Goal: Task Accomplishment & Management: Manage account settings

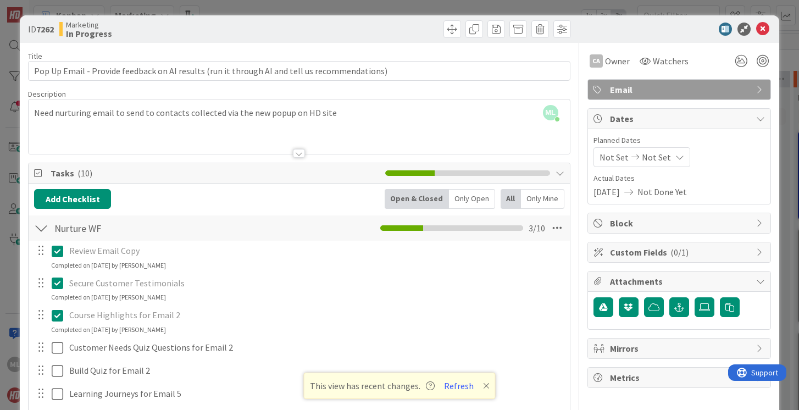
scroll to position [274, 0]
click at [765, 27] on icon at bounding box center [762, 29] width 13 height 13
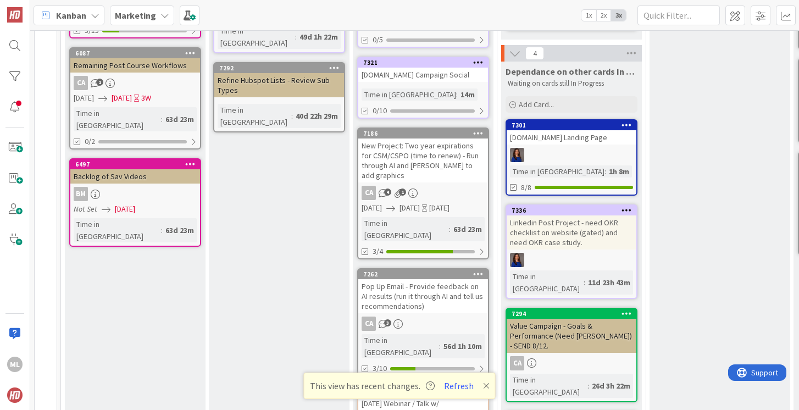
click at [432, 285] on div "Pop Up Email - Provide feedback on AI results (run it through AI and tell us re…" at bounding box center [423, 296] width 130 height 34
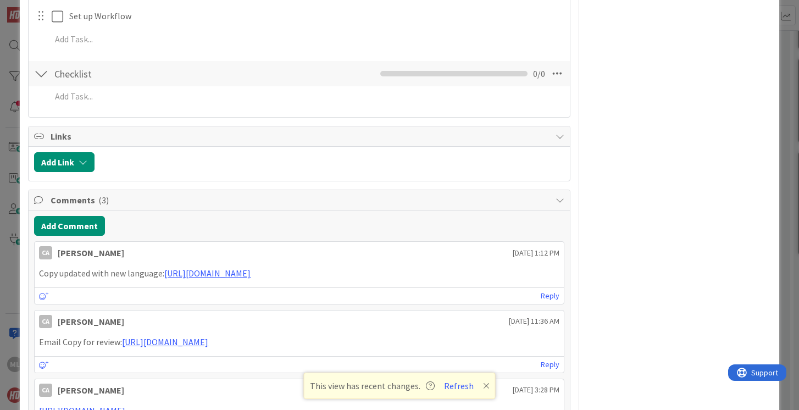
scroll to position [473, 0]
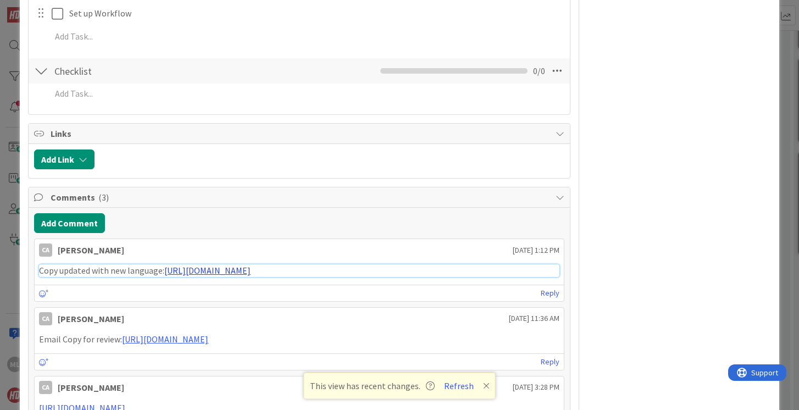
click at [185, 271] on link "[URL][DOMAIN_NAME]" at bounding box center [207, 270] width 86 height 11
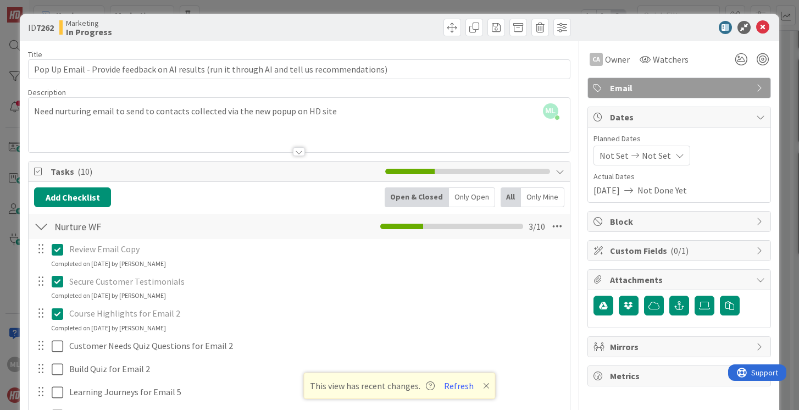
scroll to position [0, 0]
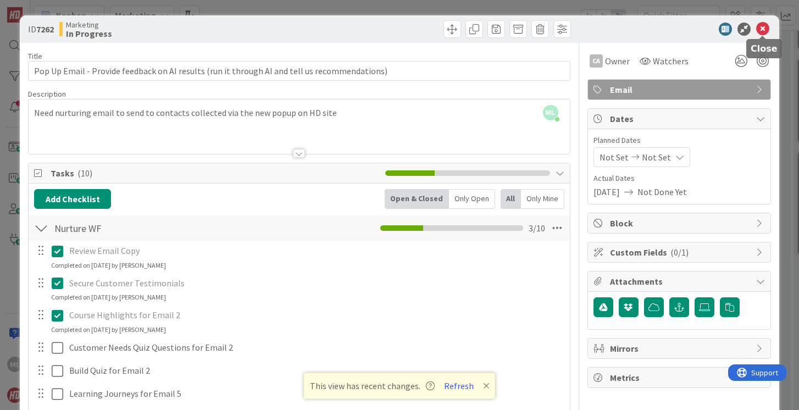
click at [763, 27] on icon at bounding box center [762, 29] width 13 height 13
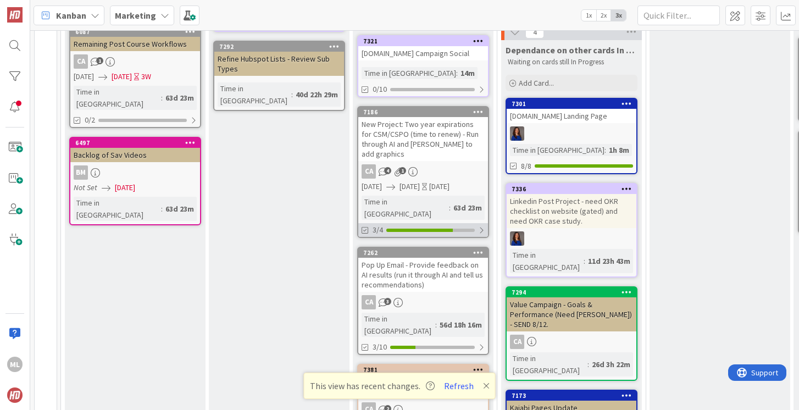
scroll to position [296, 0]
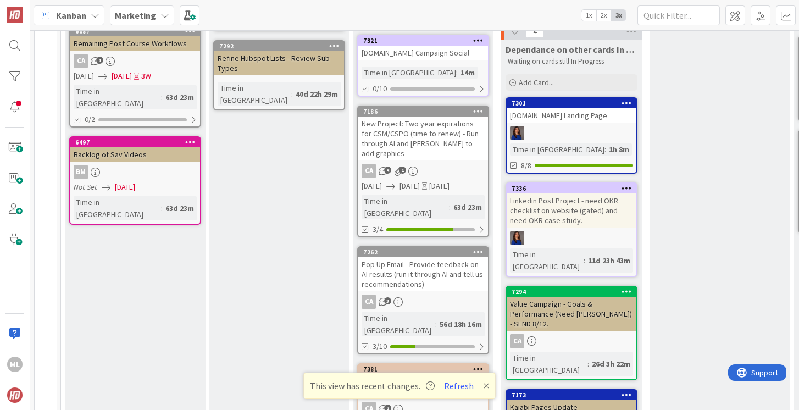
click at [398, 258] on div "Pop Up Email - Provide feedback on AI results (run it through AI and tell us re…" at bounding box center [423, 274] width 130 height 34
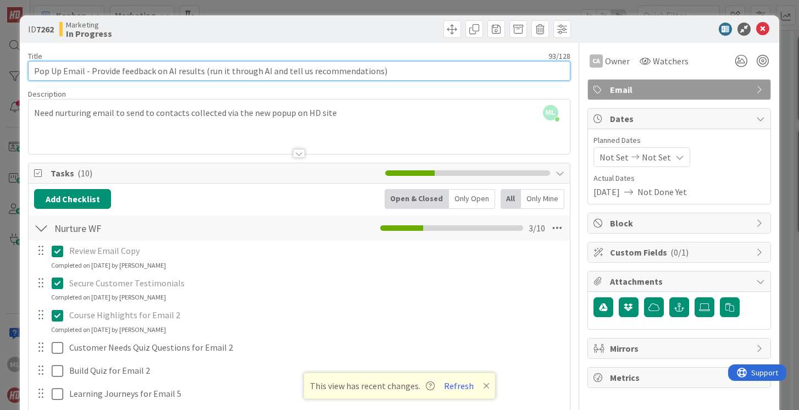
drag, startPoint x: 89, startPoint y: 70, endPoint x: 378, endPoint y: 77, distance: 289.1
click at [378, 77] on input "Pop Up Email - Provide feedback on AI results (run it through AI and tell us re…" at bounding box center [299, 71] width 542 height 20
type input "Pop Up Email - REVIEW THIS DURING OUR NEXT MKTG CALL (GO THROUGH EMAILS)"
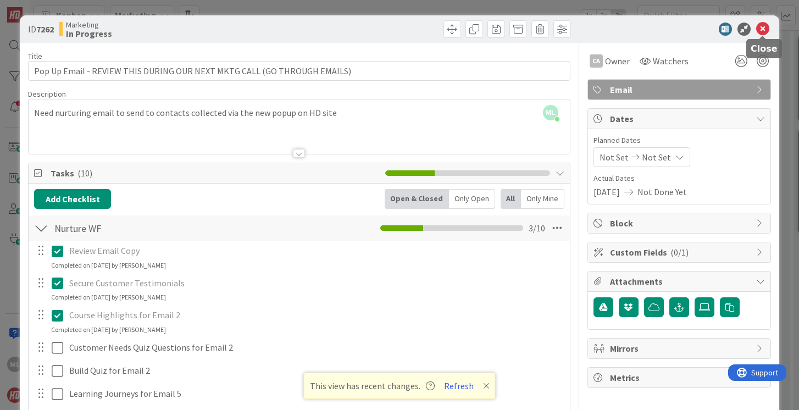
click at [762, 29] on icon at bounding box center [762, 29] width 13 height 13
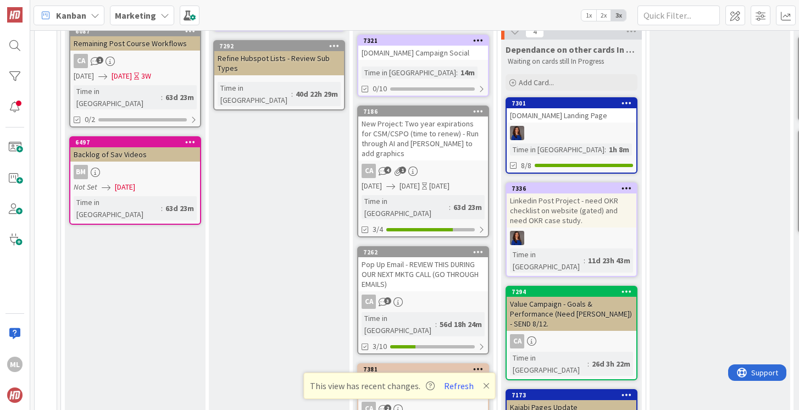
click at [139, 8] on div "Marketing" at bounding box center [142, 15] width 64 height 20
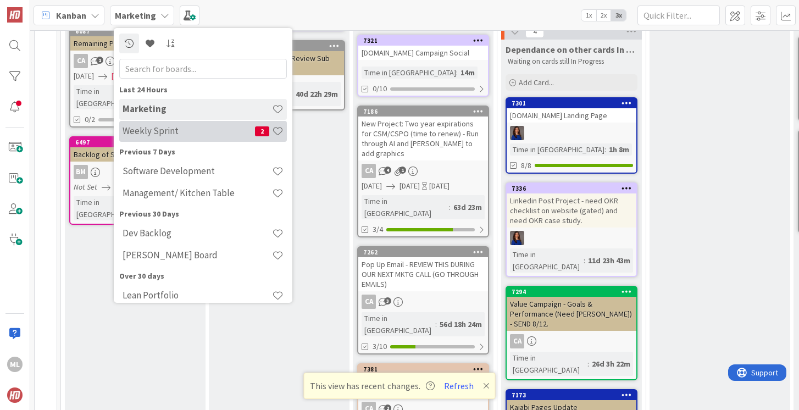
click at [148, 134] on h4 "Weekly Sprint" at bounding box center [189, 130] width 132 height 11
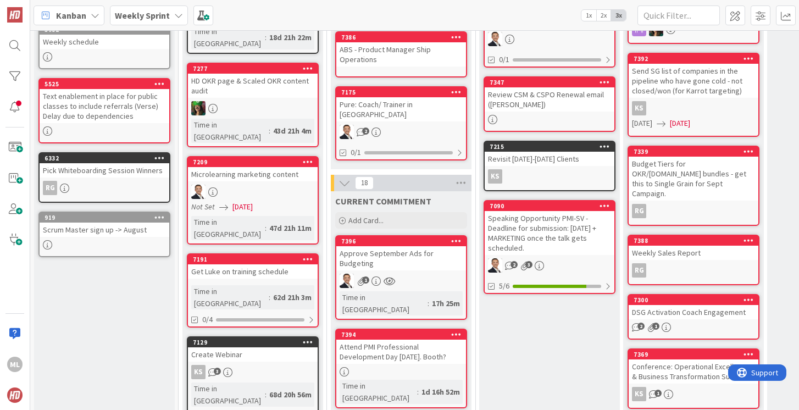
scroll to position [140, 0]
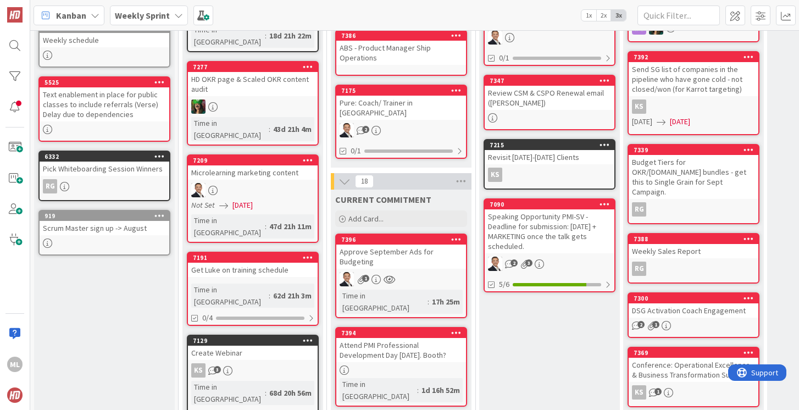
click at [419, 272] on div "1" at bounding box center [401, 279] width 130 height 14
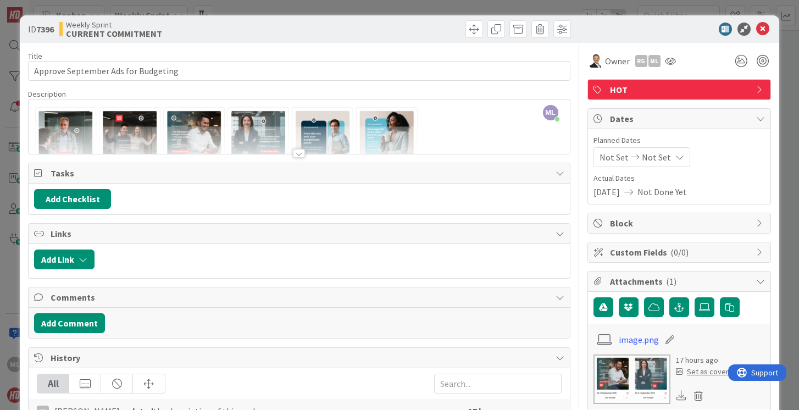
click at [673, 193] on span "Not Done Yet" at bounding box center [661, 191] width 49 height 13
click at [650, 153] on span "Not Set" at bounding box center [656, 157] width 29 height 13
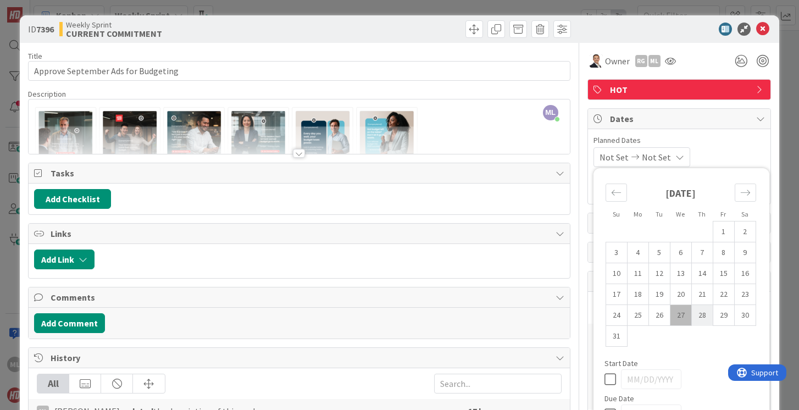
click at [701, 315] on td "28" at bounding box center [701, 315] width 21 height 21
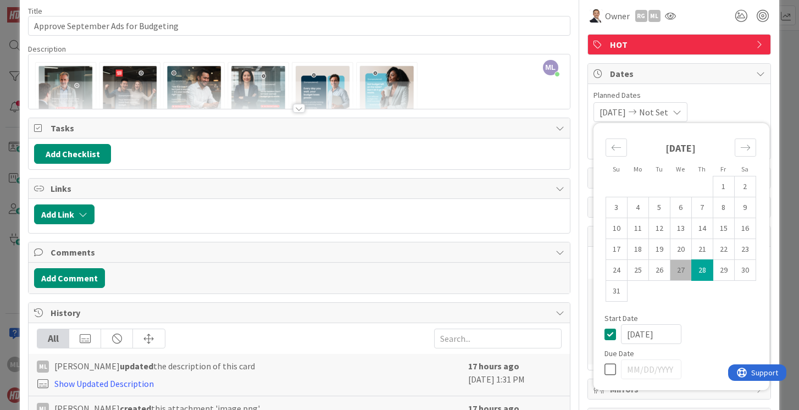
scroll to position [47, 0]
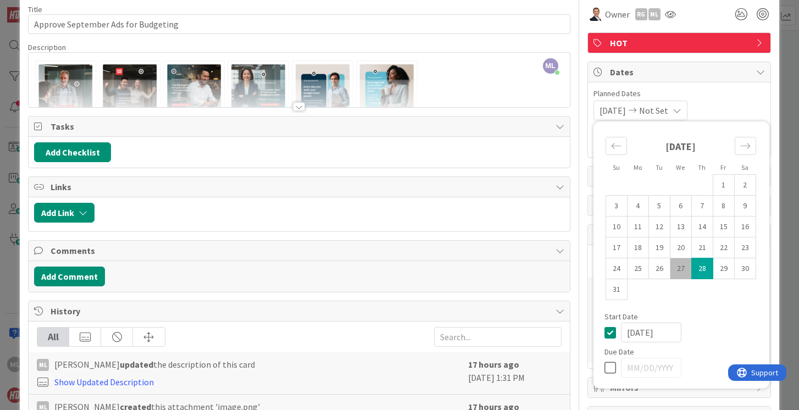
click at [682, 267] on td "27" at bounding box center [680, 268] width 21 height 21
type input "[DATE]"
click at [612, 365] on icon at bounding box center [612, 367] width 16 height 13
type input "[DATE]"
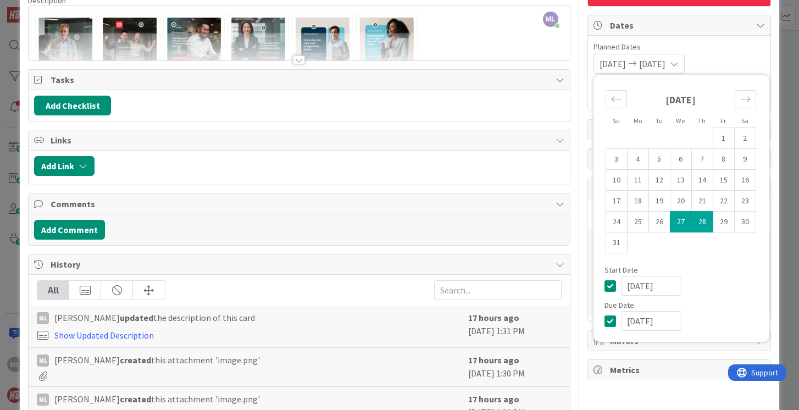
scroll to position [0, 0]
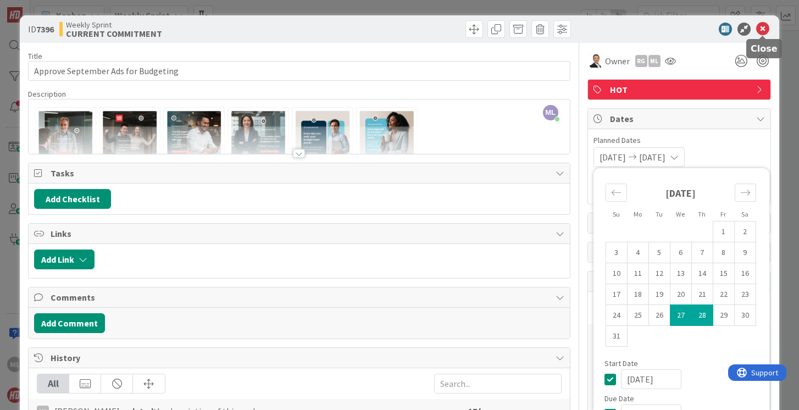
click at [763, 26] on icon at bounding box center [762, 29] width 13 height 13
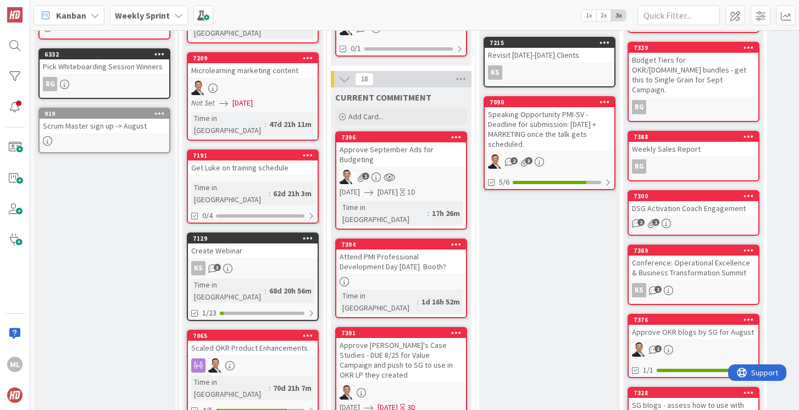
scroll to position [245, 0]
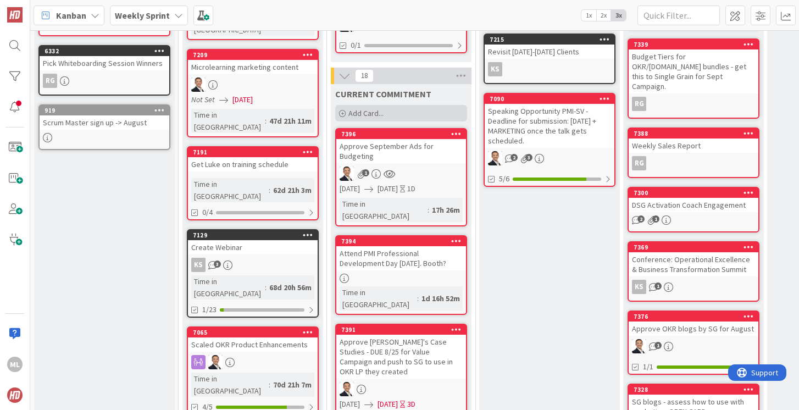
click at [372, 108] on span "Add Card..." at bounding box center [365, 113] width 35 height 10
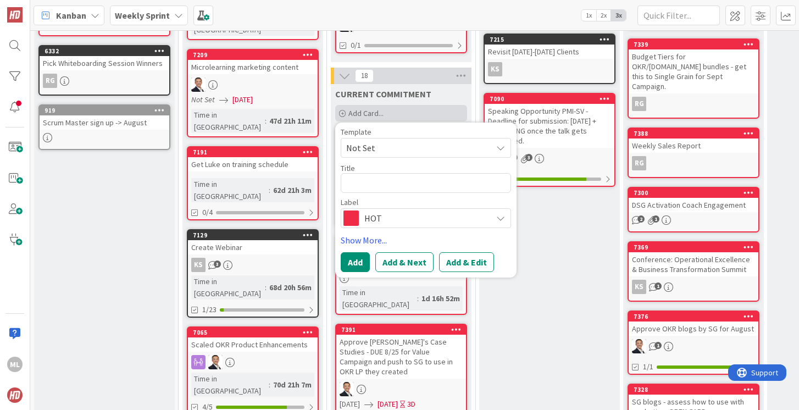
type textarea "x"
type textarea "R"
type textarea "x"
type textarea "Re"
type textarea "x"
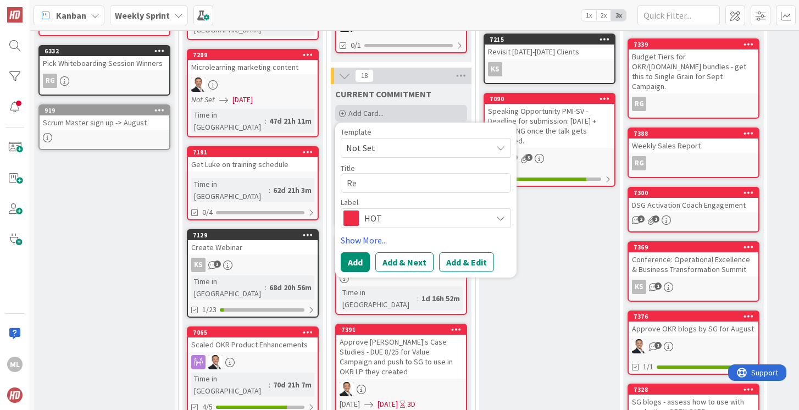
type textarea "Rev"
type textarea "x"
type textarea "Revi"
type textarea "x"
type textarea "Review"
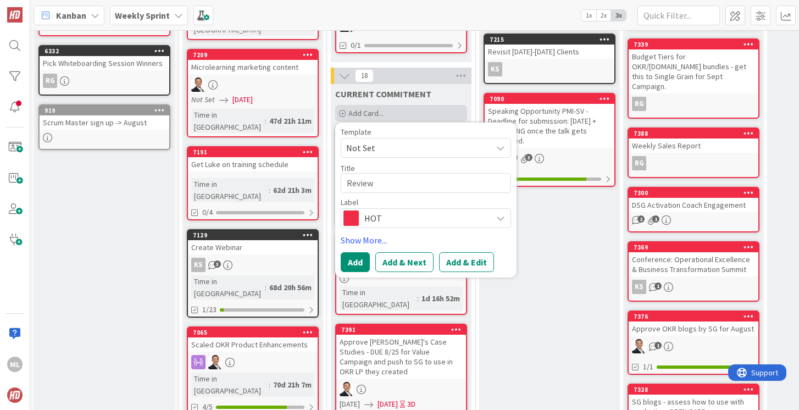
type textarea "x"
type textarea "Review/"
type textarea "x"
type textarea "Review/E"
type textarea "x"
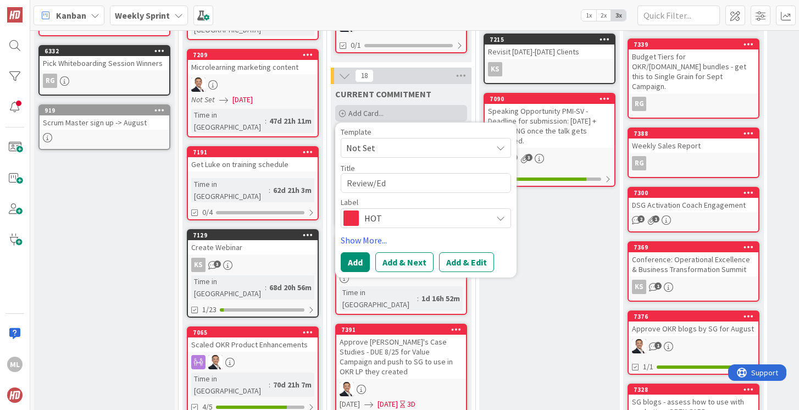
type textarea "Review/Edi"
type textarea "x"
type textarea "Review/Edit"
type textarea "x"
type textarea "Review/Edit"
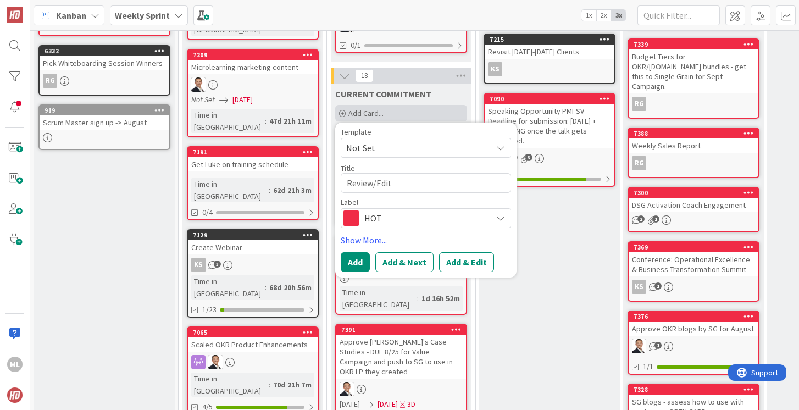
type textarea "x"
type textarea "Review/Edit A"
type textarea "x"
type textarea "Review/Edit"
type textarea "x"
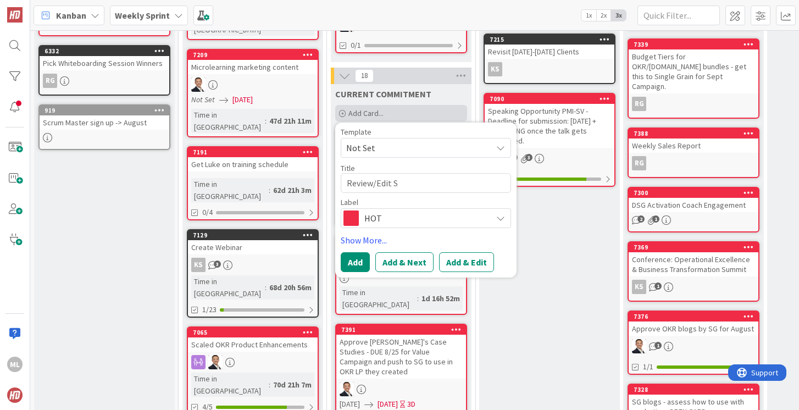
type textarea "Review/Edit St"
type textarea "x"
type textarea "Review/Edit Sta"
type textarea "x"
type textarea "Review/Edit Stac"
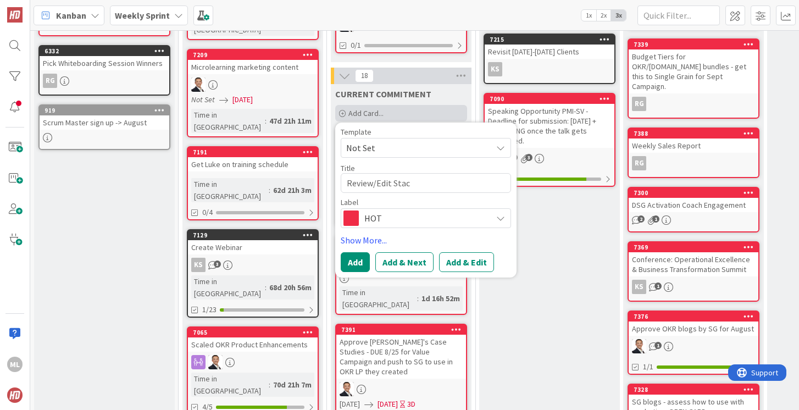
type textarea "x"
type textarea "Review/Edit Stace"
type textarea "x"
type textarea "Review/Edit [PERSON_NAME]"
type textarea "x"
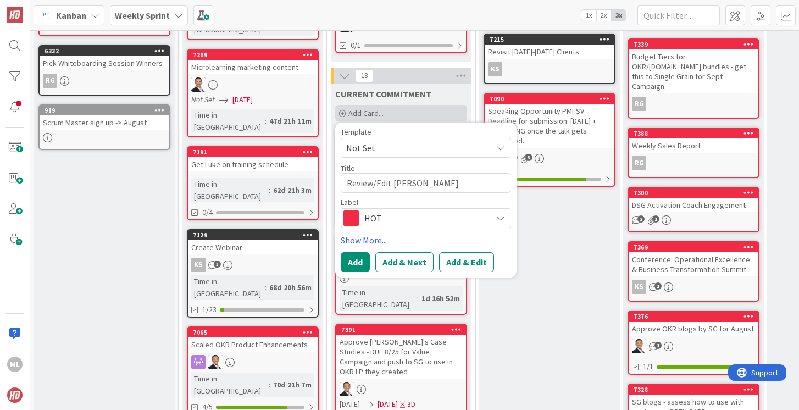
type textarea "Review/Edit [PERSON_NAME]"
type textarea "x"
type textarea "Review/Edit [PERSON_NAME] A"
type textarea "x"
type textarea "Review/Edit [PERSON_NAME] A"
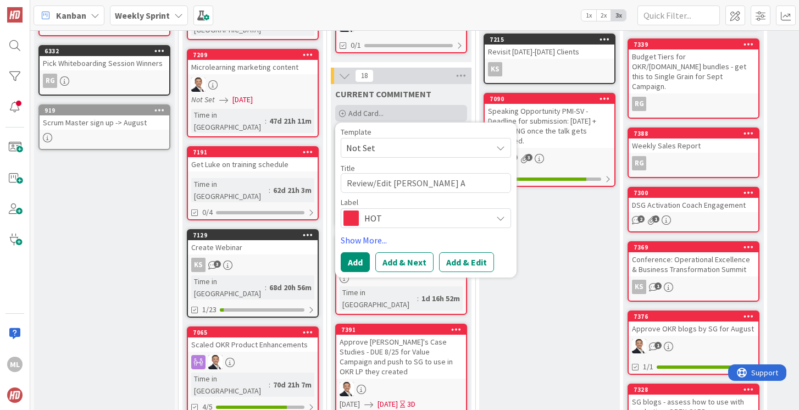
type textarea "x"
type textarea "Review/Edit [PERSON_NAME] A P"
type textarea "x"
type textarea "Review/Edit [PERSON_NAME] A Pu"
type textarea "x"
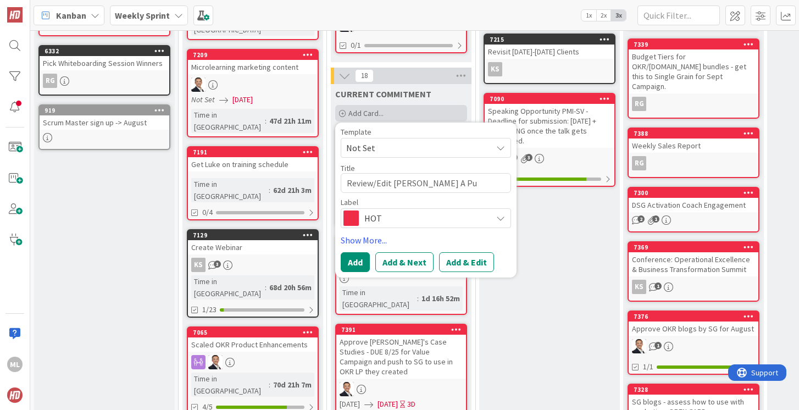
type textarea "Review/Edit [PERSON_NAME] A Pur"
type textarea "x"
type textarea "Review/Edit [PERSON_NAME] A Pure"
type textarea "x"
type textarea "Review/Edit [PERSON_NAME] A Pure"
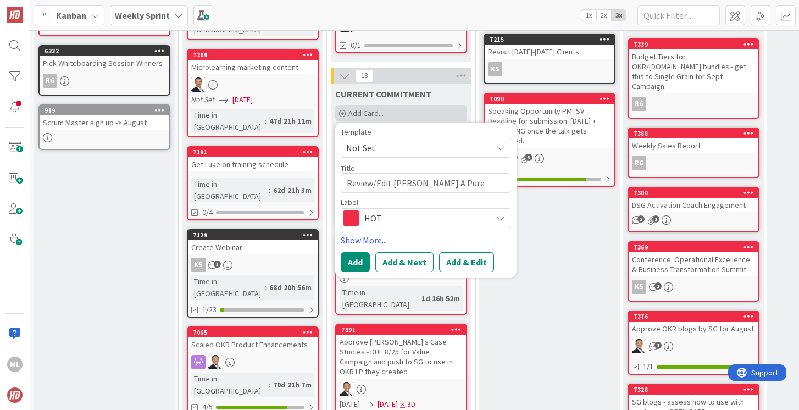
type textarea "x"
type textarea "Review/Edit [PERSON_NAME] A Pure S"
type textarea "x"
type textarea "Review/Edit [PERSON_NAME] A Pure St"
type textarea "x"
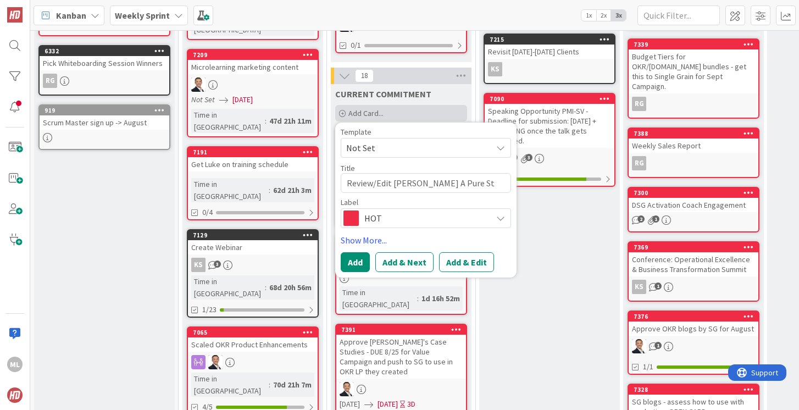
type textarea "Review/Edit [PERSON_NAME] A Pure Sto"
type textarea "x"
type textarea "Review/Edit [PERSON_NAME] A Pure Stor"
type textarea "x"
type textarea "Review/Edit [PERSON_NAME] A Pure Stora"
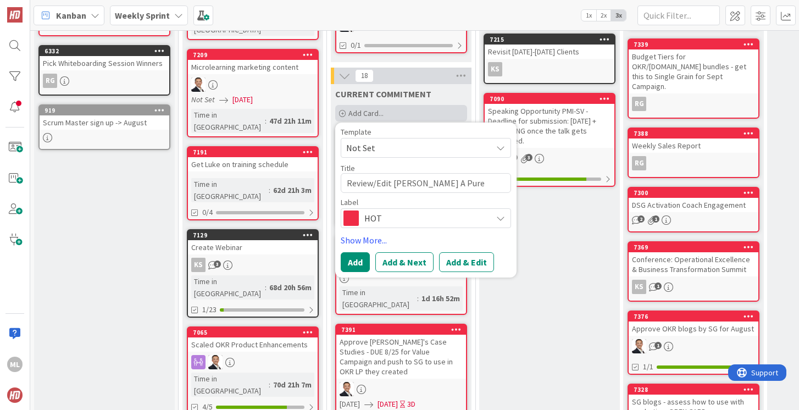
type textarea "x"
type textarea "Review/Edit [PERSON_NAME] A Pure Storag"
type textarea "x"
type textarea "Review/Edit [PERSON_NAME] A Pure Storage"
type textarea "x"
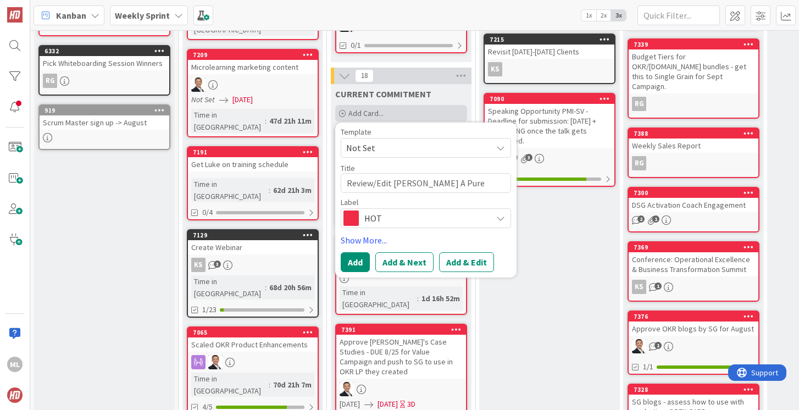
type textarea "Review/Edit [PERSON_NAME] A Pure Storage"
type textarea "x"
type textarea "Review/Edit [PERSON_NAME] A Pure Storage C"
type textarea "x"
type textarea "Review/Edit [PERSON_NAME] A Pure Storage Cas"
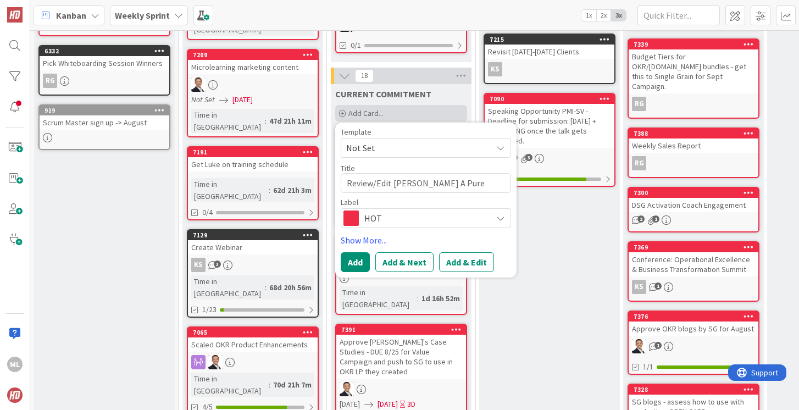
type textarea "x"
type textarea "Review/Edit [PERSON_NAME] A Pure Storage Case"
type textarea "x"
type textarea "Review/Edit [PERSON_NAME] A Pure Storage Case"
type textarea "x"
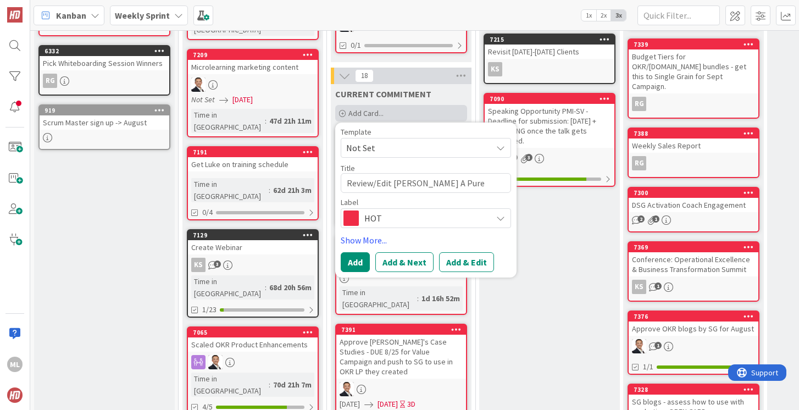
type textarea "Review/Edit [PERSON_NAME] A Pure Storage Case S"
type textarea "x"
type textarea "Review/Edit [PERSON_NAME] A Pure Storage Case St"
type textarea "x"
type textarea "Review/Edit [PERSON_NAME] A Pure Storage Case Stu"
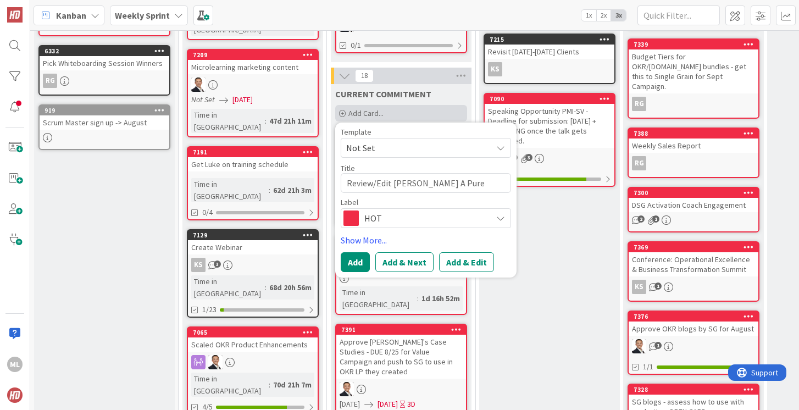
type textarea "x"
type textarea "Review/Edit [PERSON_NAME] A Pure Storage Case Stud"
type textarea "x"
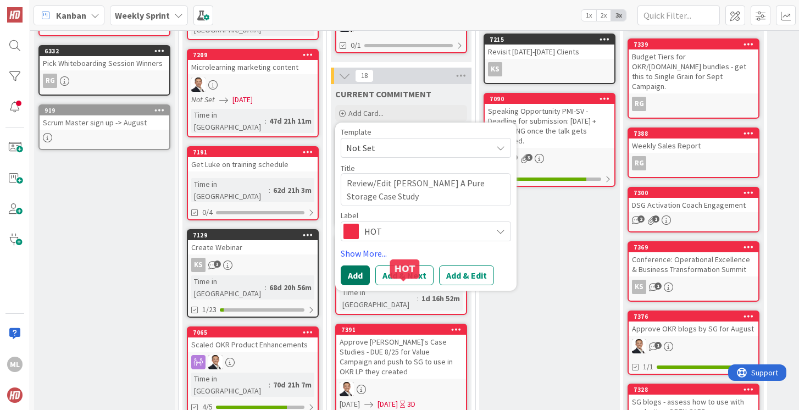
type textarea "Review/Edit [PERSON_NAME] A Pure Storage Case Study"
click at [354, 265] on button "Add" at bounding box center [355, 275] width 29 height 20
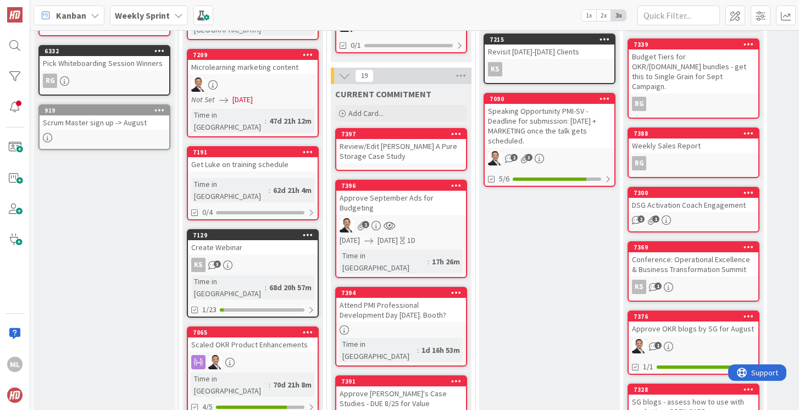
click at [354, 140] on div "Review/Edit [PERSON_NAME] A Pure Storage Case Study" at bounding box center [401, 151] width 130 height 24
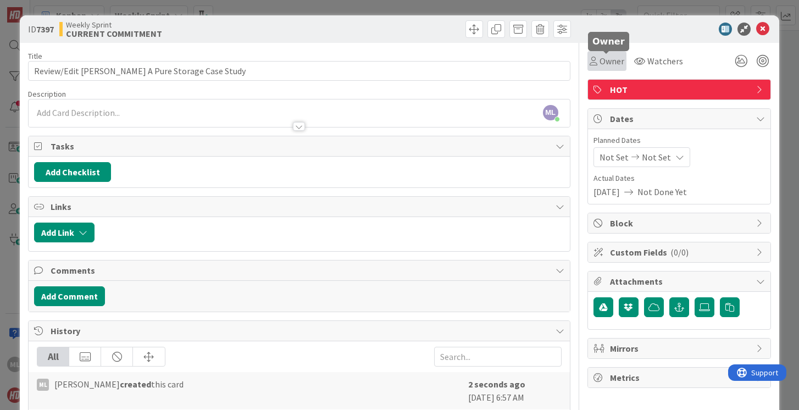
click at [610, 63] on span "Owner" at bounding box center [612, 60] width 25 height 13
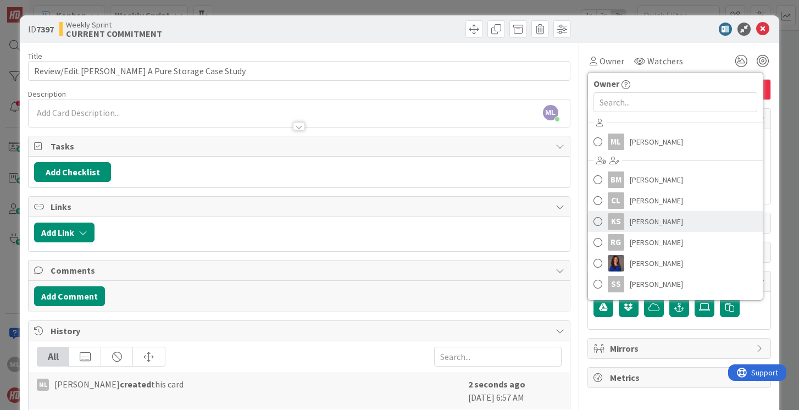
scroll to position [41, 0]
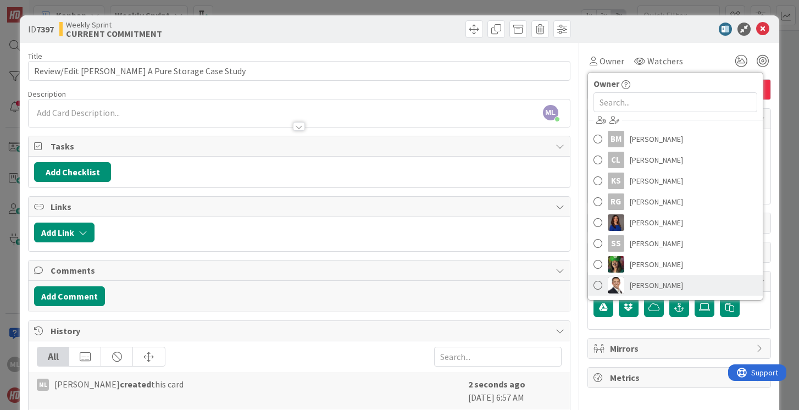
click at [597, 284] on span at bounding box center [597, 285] width 9 height 16
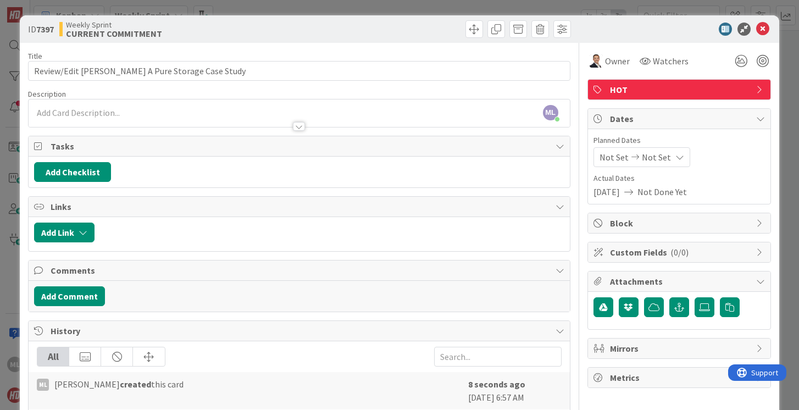
click at [235, 110] on div "ML [PERSON_NAME] just joined" at bounding box center [299, 112] width 541 height 27
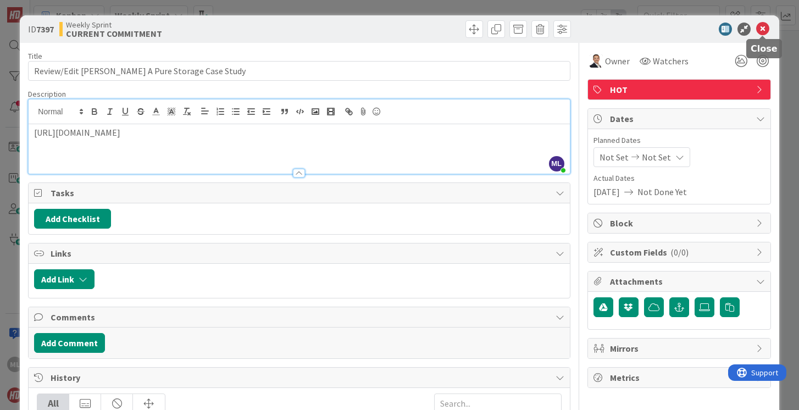
click at [764, 27] on icon at bounding box center [762, 29] width 13 height 13
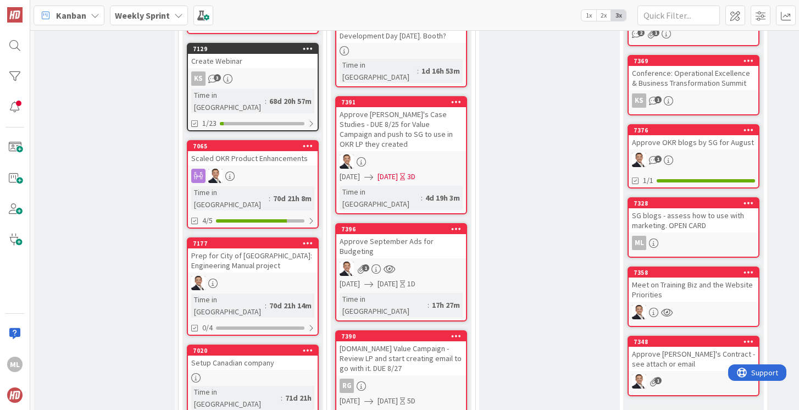
scroll to position [441, 0]
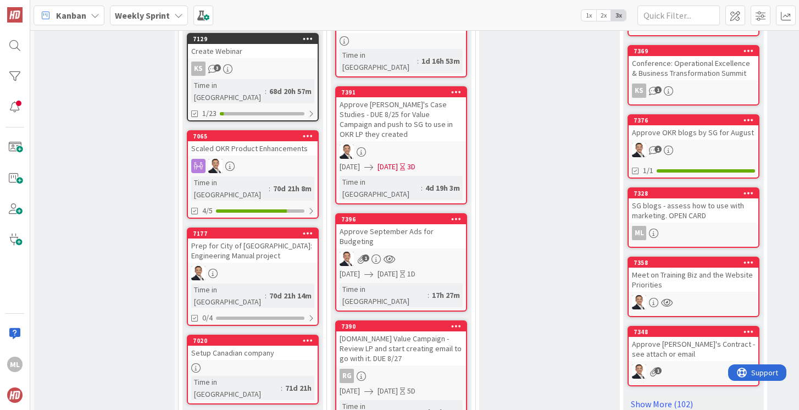
click at [405, 331] on div "[DOMAIN_NAME] Value Campaign - Review LP and start creating email to go with it…" at bounding box center [401, 348] width 130 height 34
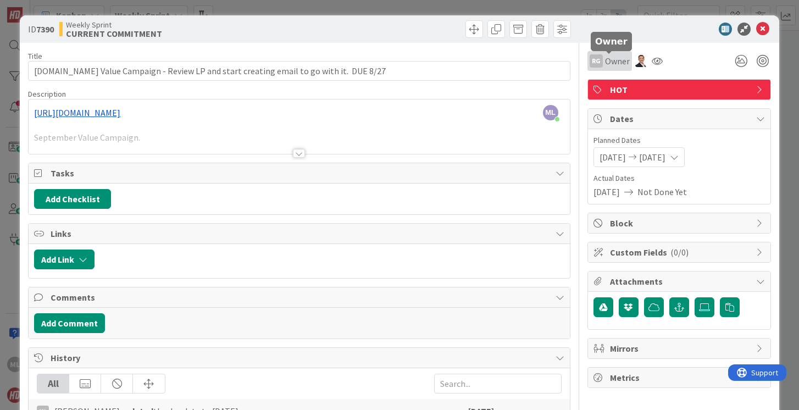
click at [613, 65] on span "Owner" at bounding box center [617, 60] width 25 height 13
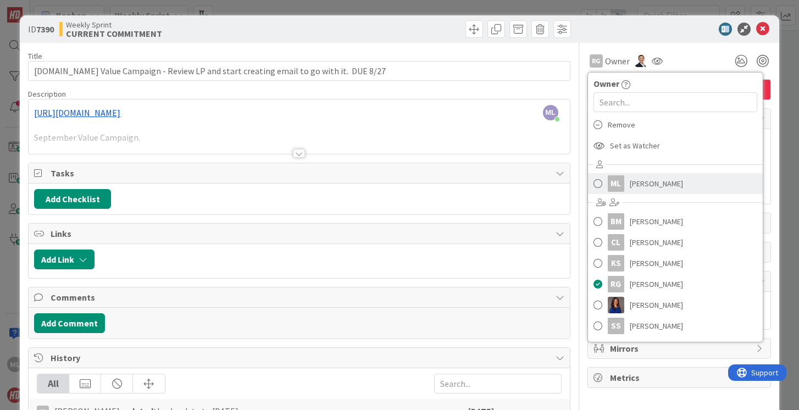
click at [597, 184] on span at bounding box center [597, 183] width 9 height 16
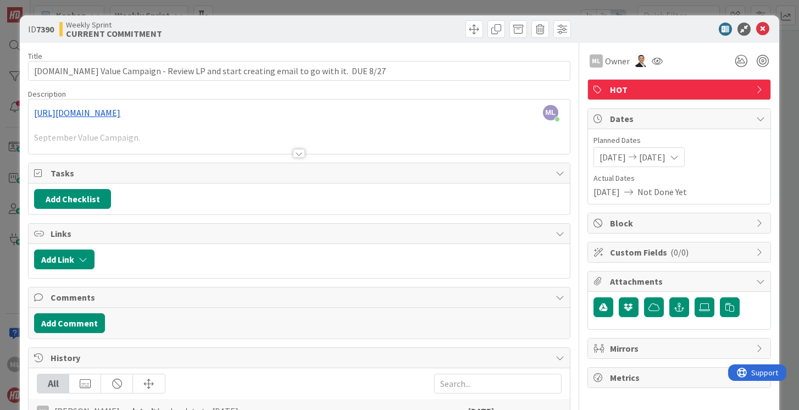
click at [635, 188] on icon at bounding box center [629, 191] width 18 height 9
click at [620, 190] on span "[DATE]" at bounding box center [606, 191] width 26 height 13
click at [670, 191] on span "Not Done Yet" at bounding box center [661, 191] width 49 height 13
click at [655, 162] on span "[DATE]" at bounding box center [652, 157] width 26 height 13
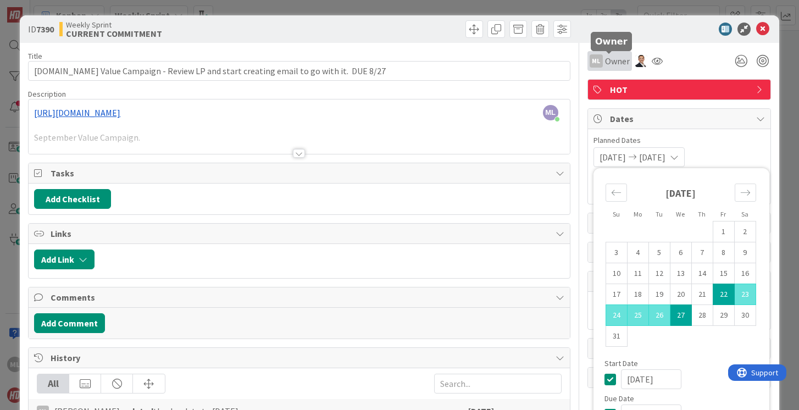
click at [615, 61] on span "Owner" at bounding box center [617, 60] width 25 height 13
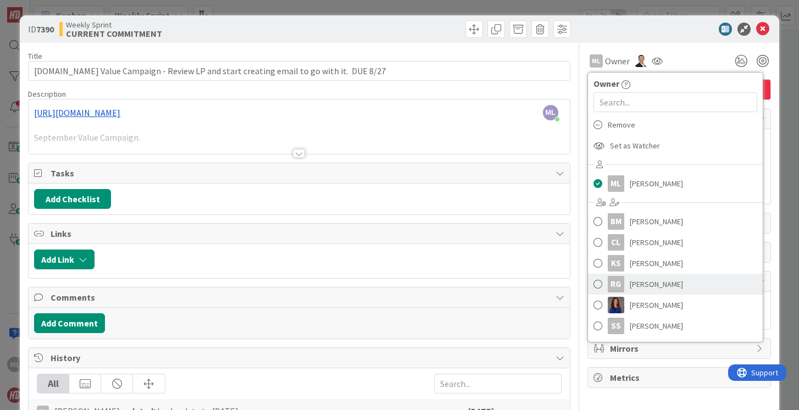
click at [595, 284] on span at bounding box center [597, 284] width 9 height 16
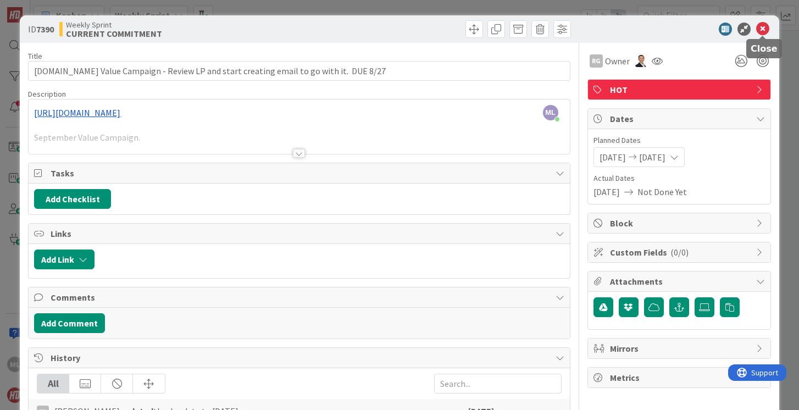
click at [762, 30] on icon at bounding box center [762, 29] width 13 height 13
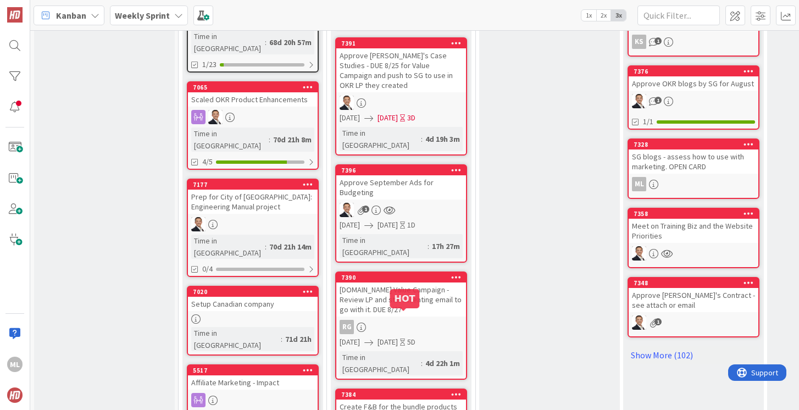
scroll to position [491, 0]
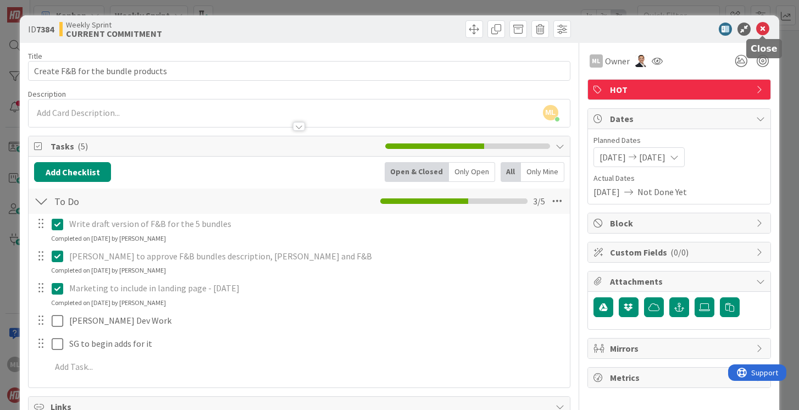
click at [763, 27] on icon at bounding box center [762, 29] width 13 height 13
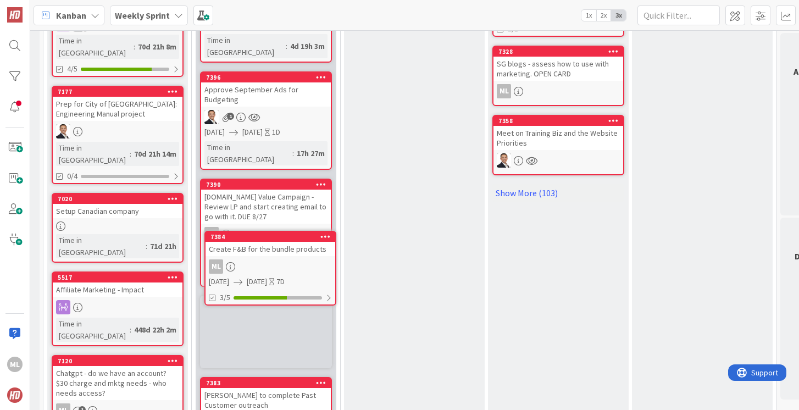
scroll to position [587, 135]
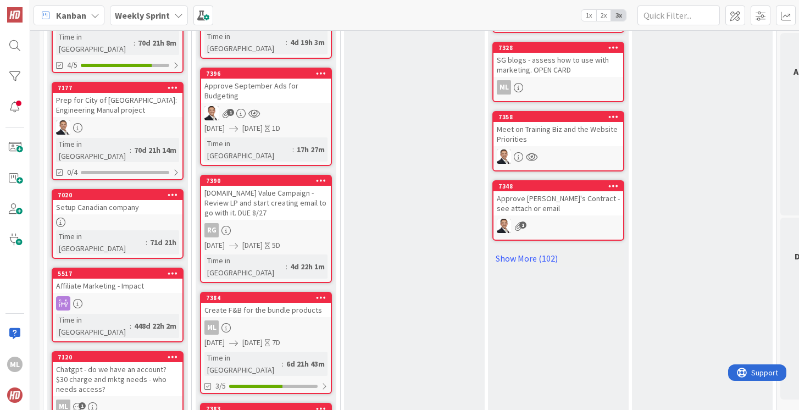
click at [278, 292] on link "7384 Create F&B for the bundle products ML [DATE] [DATE] 7D Time in [GEOGRAPHIC…" at bounding box center [266, 343] width 132 height 102
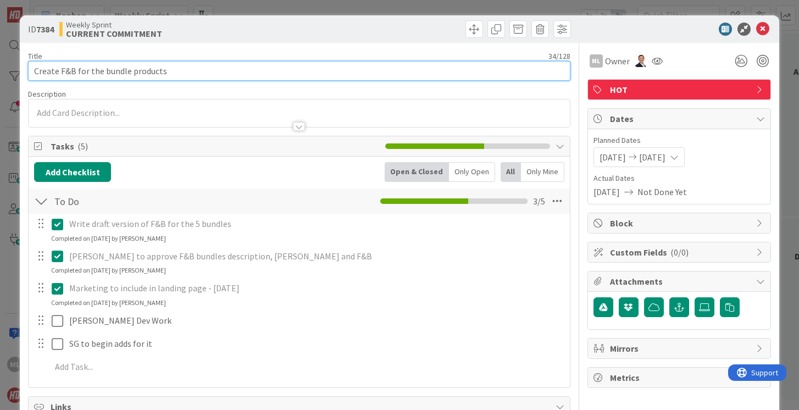
click at [233, 73] on input "Create F&B for the bundle products" at bounding box center [299, 71] width 542 height 20
type input "Create F&B for the bundle products - send the bundles to SG"
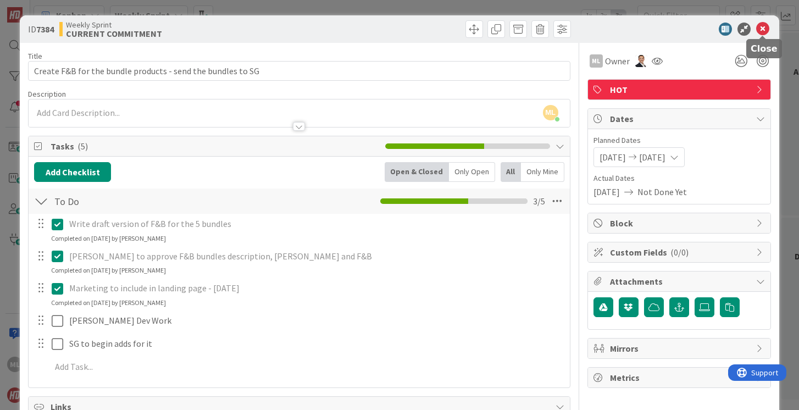
click at [765, 28] on icon at bounding box center [762, 29] width 13 height 13
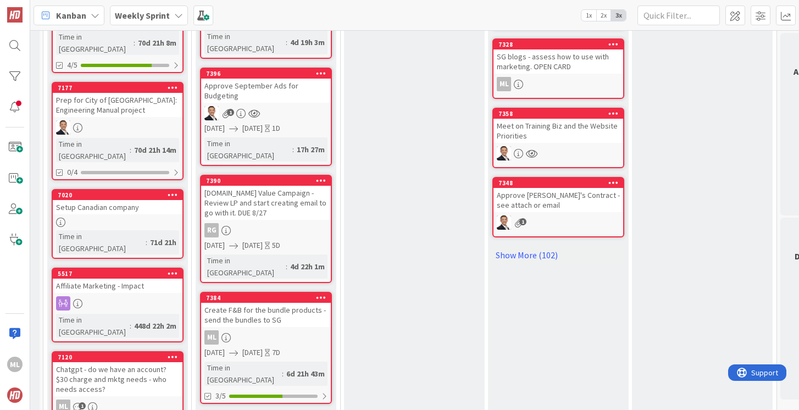
click at [296, 303] on div "Create F&B for the bundle products - send the bundles to SG" at bounding box center [266, 315] width 130 height 24
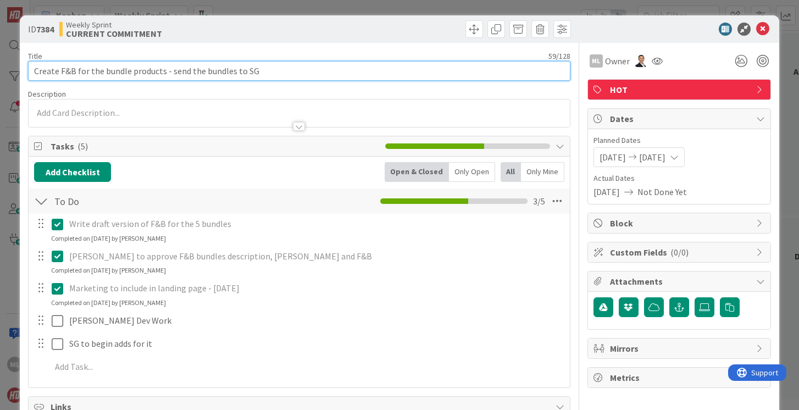
click at [271, 75] on input "Create F&B for the bundle products - send the bundles to SG" at bounding box center [299, 71] width 542 height 20
type input "Create F&B for the bundle products - send the bundles to SG (Want to see LP fir…"
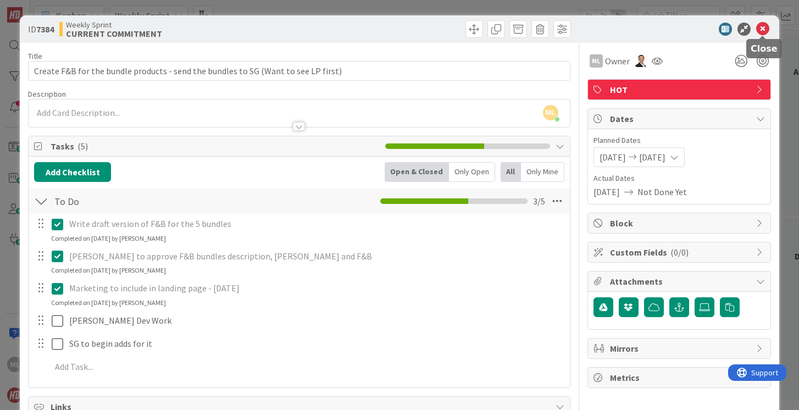
click at [764, 29] on icon at bounding box center [762, 29] width 13 height 13
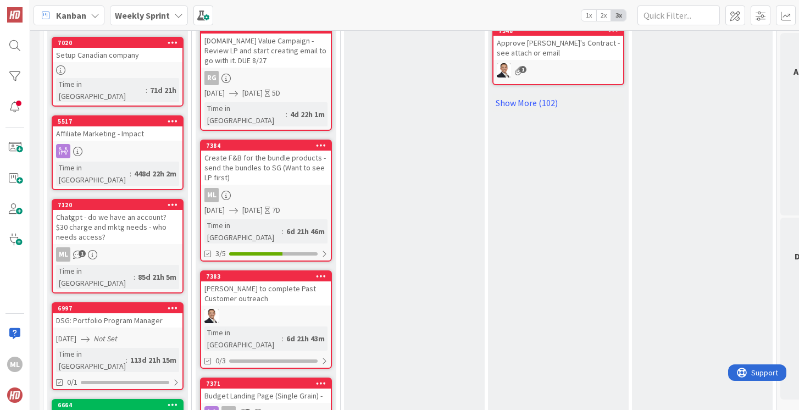
scroll to position [740, 135]
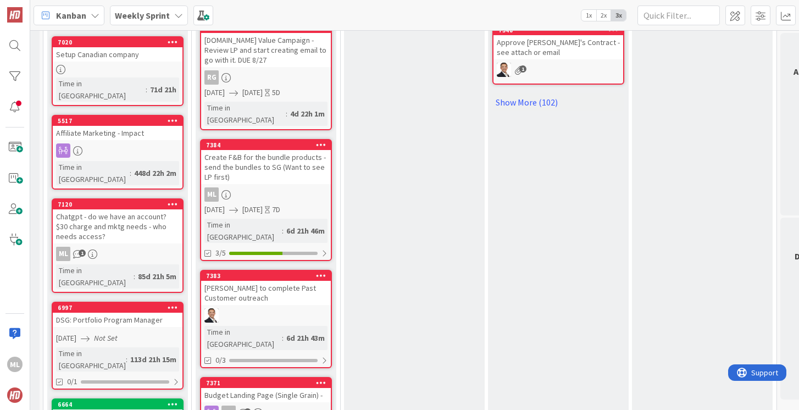
click at [286, 388] on div "Budget Landing Page (Single Grain) -" at bounding box center [266, 395] width 130 height 14
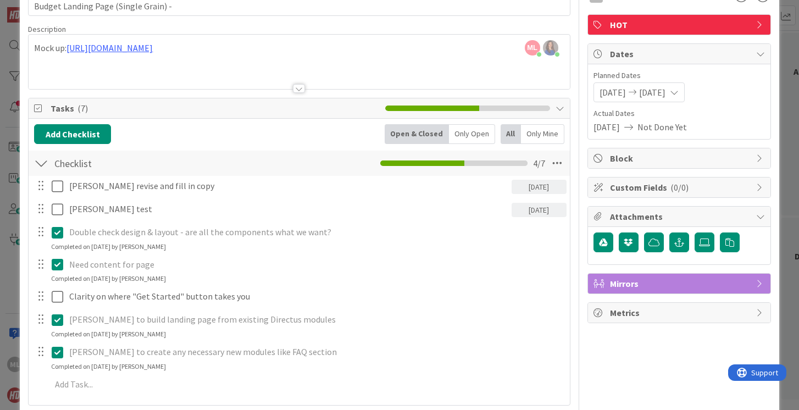
scroll to position [65, 0]
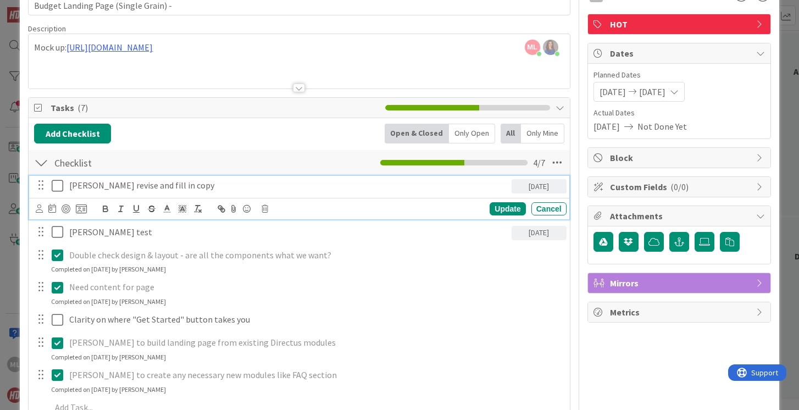
drag, startPoint x: 59, startPoint y: 187, endPoint x: 70, endPoint y: 396, distance: 208.6
click at [70, 396] on div "Savannah revise and fill in copy [DATE] Update Cancel [PERSON_NAME] test [DATE]…" at bounding box center [299, 298] width 530 height 246
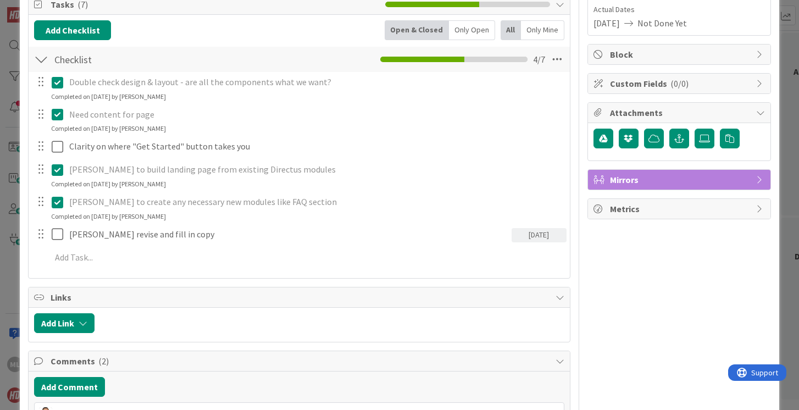
scroll to position [190, 0]
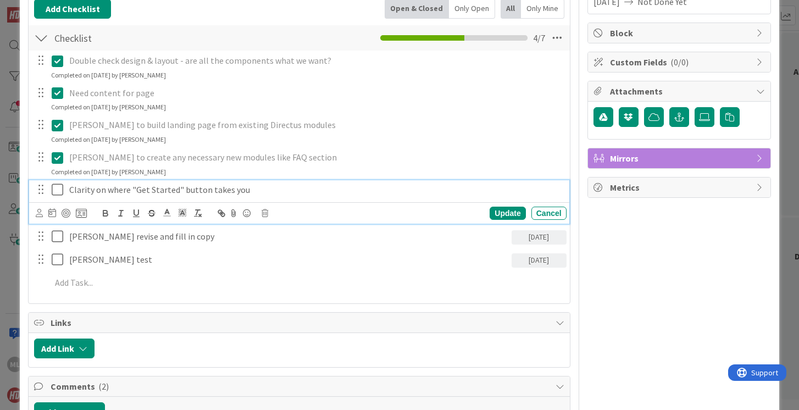
click at [58, 188] on icon at bounding box center [60, 189] width 16 height 13
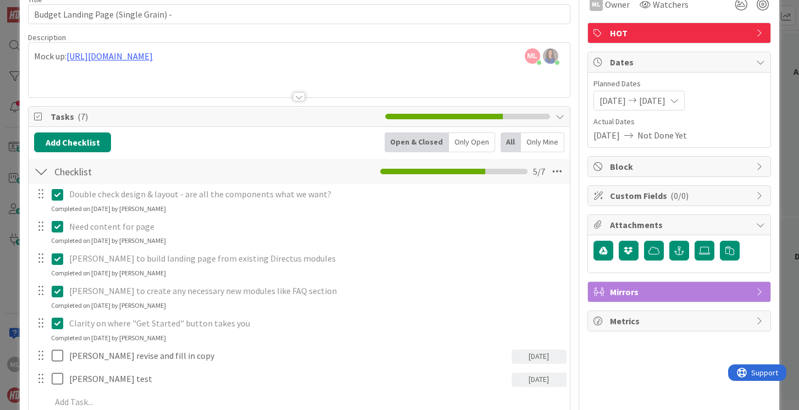
scroll to position [0, 0]
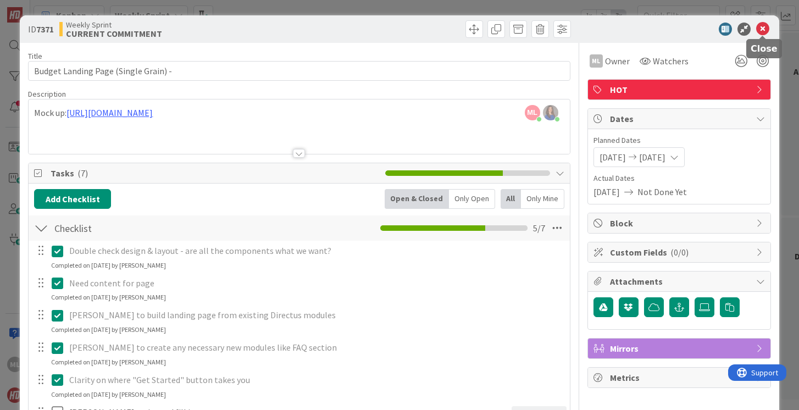
click at [762, 29] on icon at bounding box center [762, 29] width 13 height 13
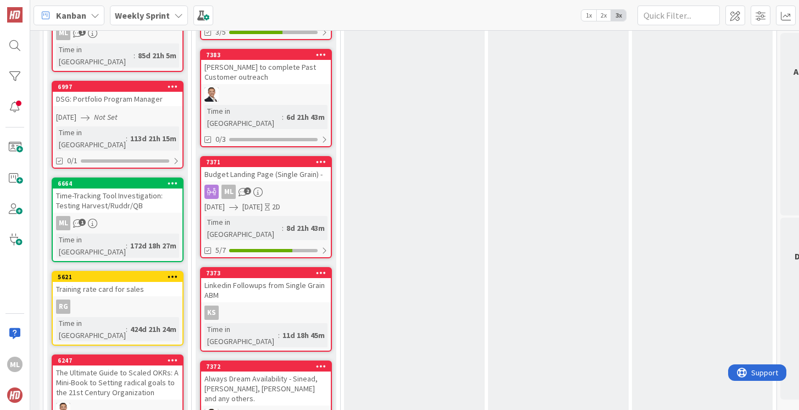
scroll to position [962, 135]
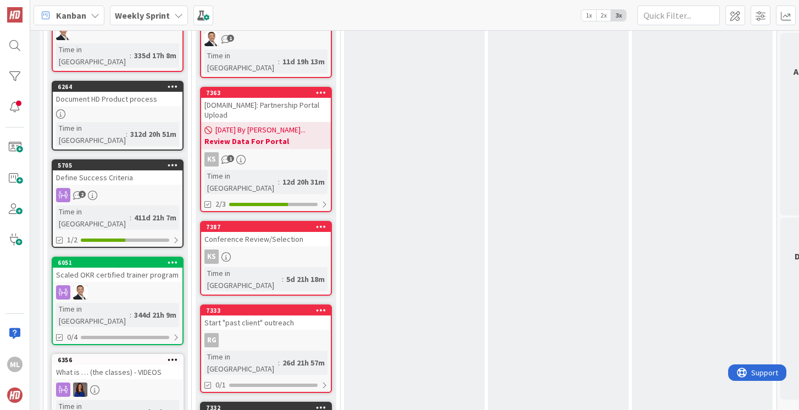
scroll to position [1362, 135]
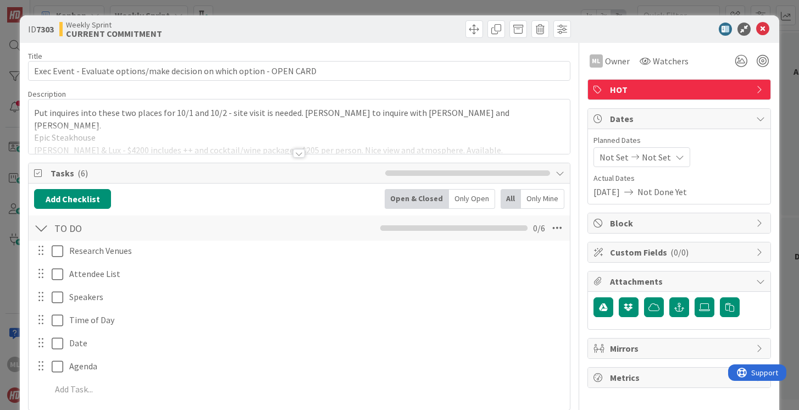
click at [171, 121] on div "Put inquires into these two places for 10/1 and 10/2 - site visit is needed. [P…" at bounding box center [299, 126] width 541 height 54
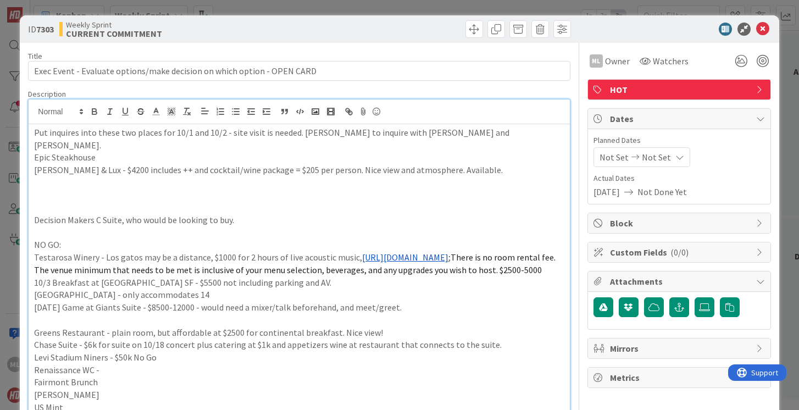
click at [129, 151] on p "Epic Steakhouse" at bounding box center [299, 157] width 530 height 13
click at [759, 26] on icon at bounding box center [762, 29] width 13 height 13
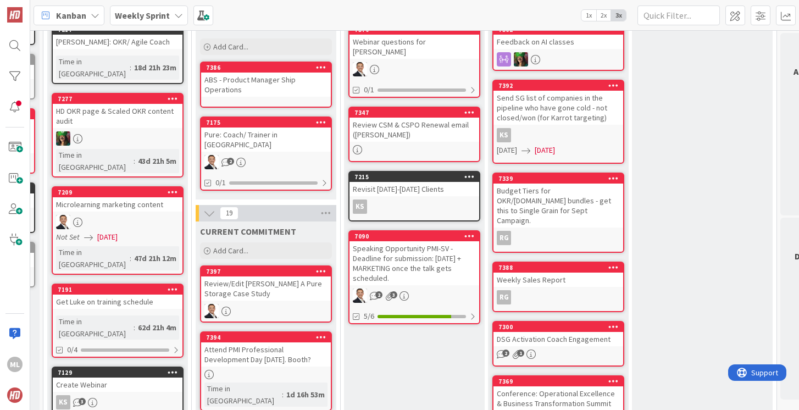
scroll to position [112, 135]
